Goal: Find contact information

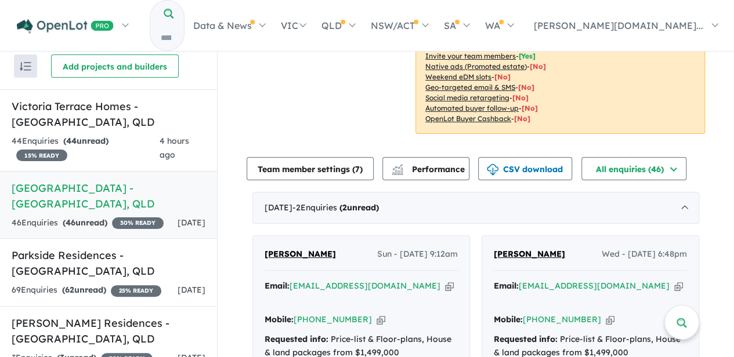
scroll to position [242, 0]
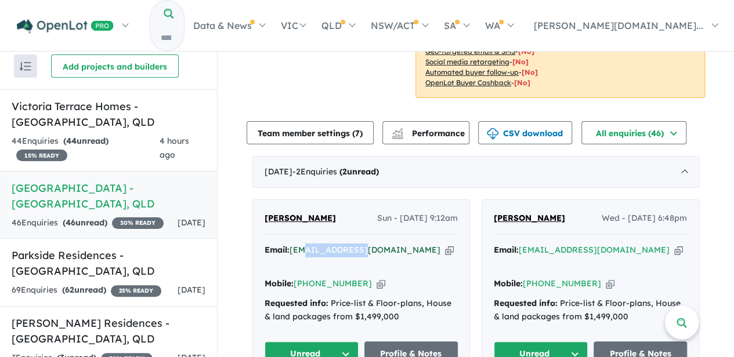
drag, startPoint x: 365, startPoint y: 233, endPoint x: 310, endPoint y: 235, distance: 55.7
click at [310, 244] on div "Email: [EMAIL_ADDRESS][DOMAIN_NAME] Copied!" at bounding box center [361, 258] width 193 height 28
drag, startPoint x: 310, startPoint y: 235, endPoint x: 308, endPoint y: 255, distance: 19.8
click at [308, 277] on div "Mobile: [PHONE_NUMBER] Copied!" at bounding box center [361, 284] width 193 height 14
copy link "431 073 225"
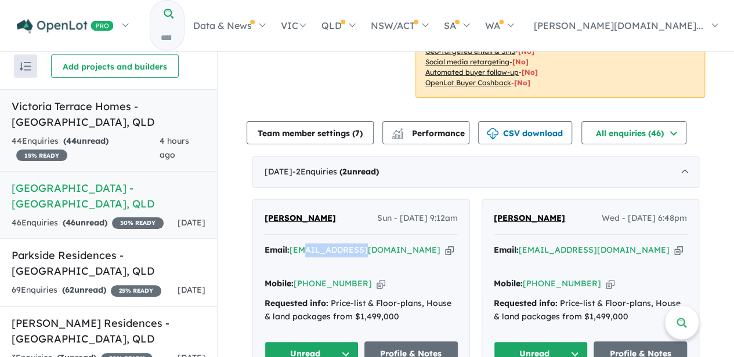
click at [99, 126] on h5 "[PERSON_NAME] Homes - [GEOGRAPHIC_DATA] , [GEOGRAPHIC_DATA]" at bounding box center [109, 114] width 194 height 31
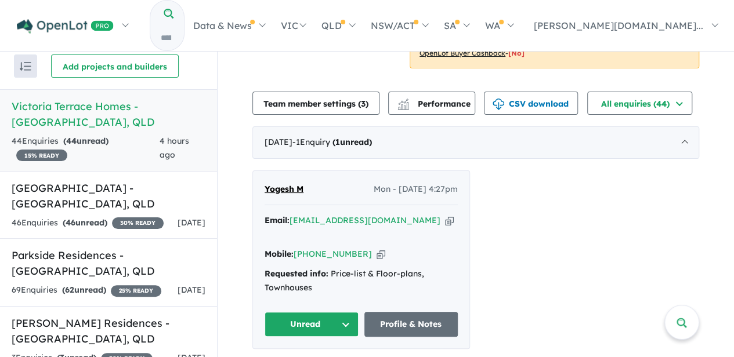
scroll to position [249, 0]
drag, startPoint x: 379, startPoint y: 204, endPoint x: 291, endPoint y: 204, distance: 88.7
click at [291, 213] on div "Email: [EMAIL_ADDRESS][DOMAIN_NAME] Copied!" at bounding box center [361, 227] width 193 height 28
copy a%20Victoria%20Terrace%20Homes%20-%20Herston"] "[EMAIL_ADDRESS][DOMAIN_NAME]"
